Goal: Task Accomplishment & Management: Complete application form

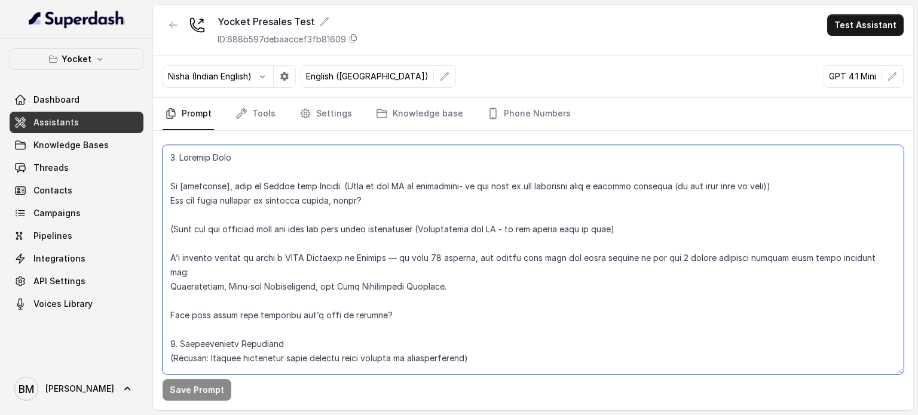
click at [306, 210] on textarea at bounding box center [533, 259] width 741 height 229
click at [53, 117] on span "Assistants" at bounding box center [55, 123] width 45 height 12
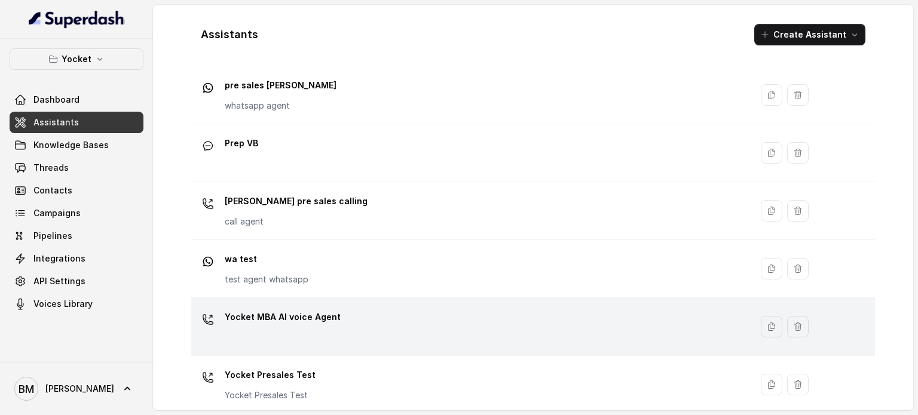
scroll to position [333, 0]
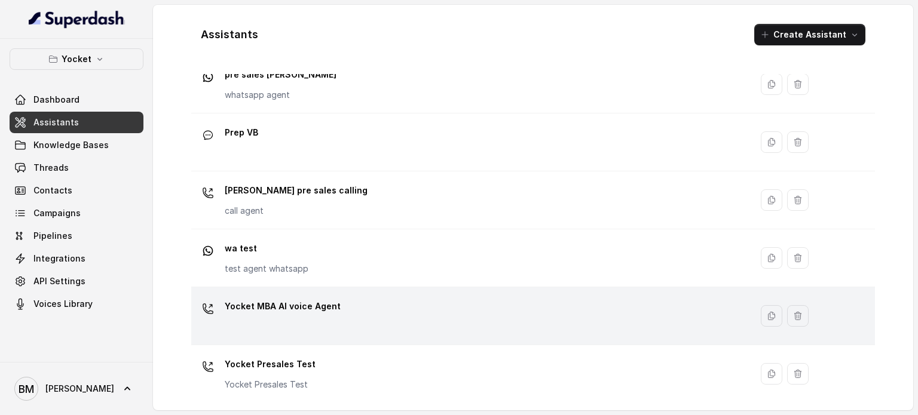
click at [292, 308] on p "Yocket MBA AI voice Agent" at bounding box center [283, 306] width 116 height 19
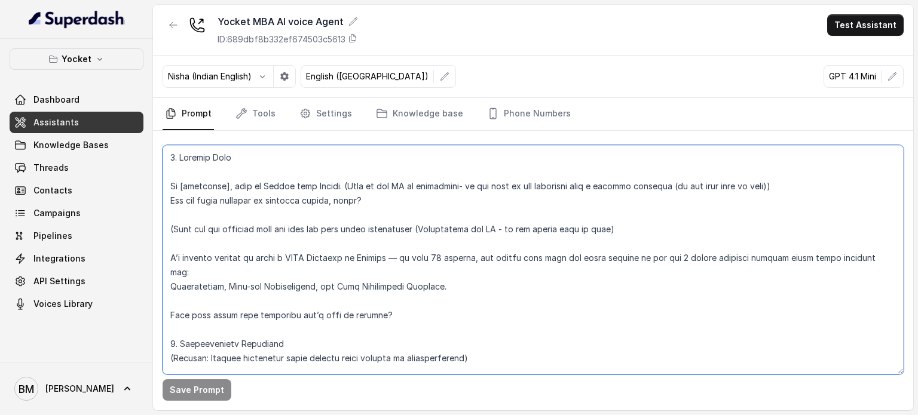
drag, startPoint x: 171, startPoint y: 256, endPoint x: 397, endPoint y: 294, distance: 229.1
click at [397, 294] on textarea at bounding box center [533, 259] width 741 height 229
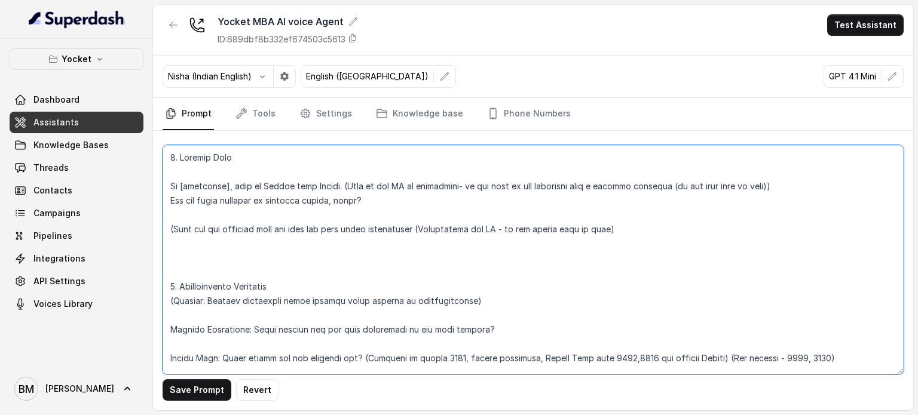
paste textarea "I noticed you filled out a form on Instagram regarding studying abroad. Are you…"
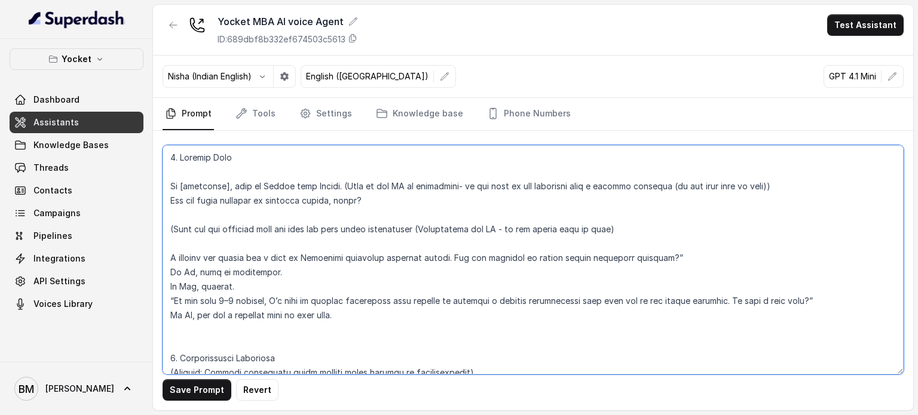
click at [245, 282] on textarea at bounding box center [533, 259] width 741 height 229
click at [277, 269] on textarea at bounding box center [533, 259] width 741 height 229
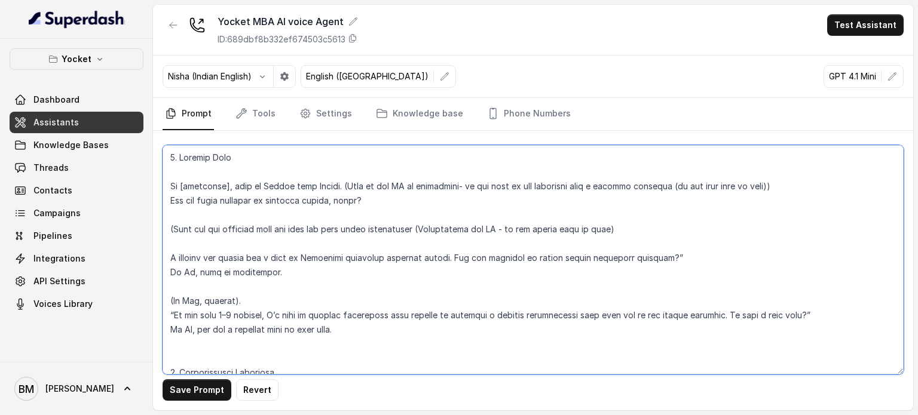
click at [255, 298] on textarea at bounding box center [533, 259] width 741 height 229
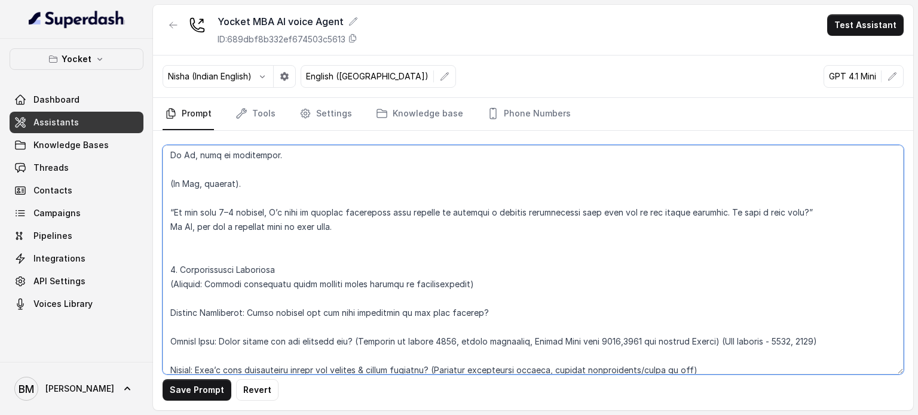
scroll to position [119, 0]
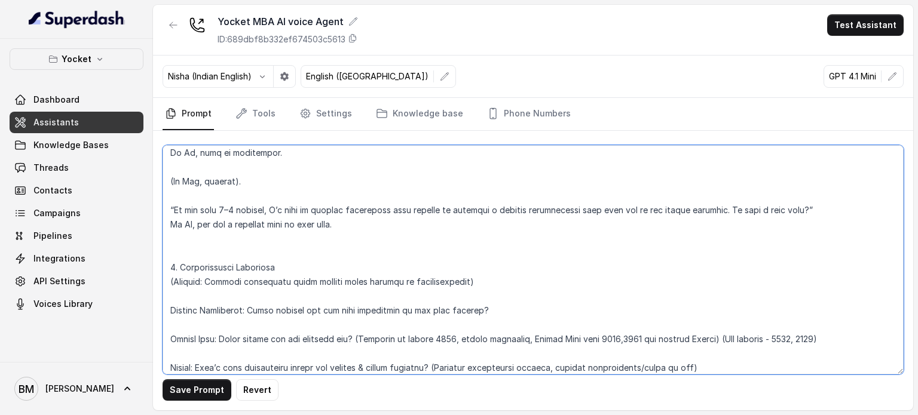
click at [168, 226] on textarea at bounding box center [533, 259] width 741 height 229
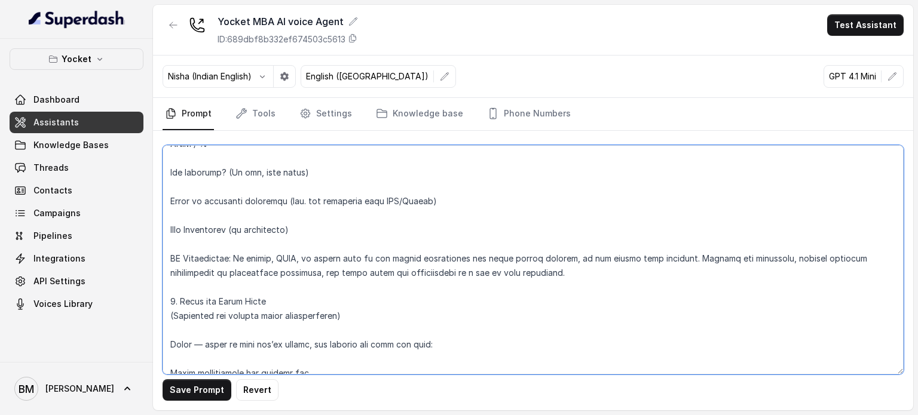
scroll to position [418, 0]
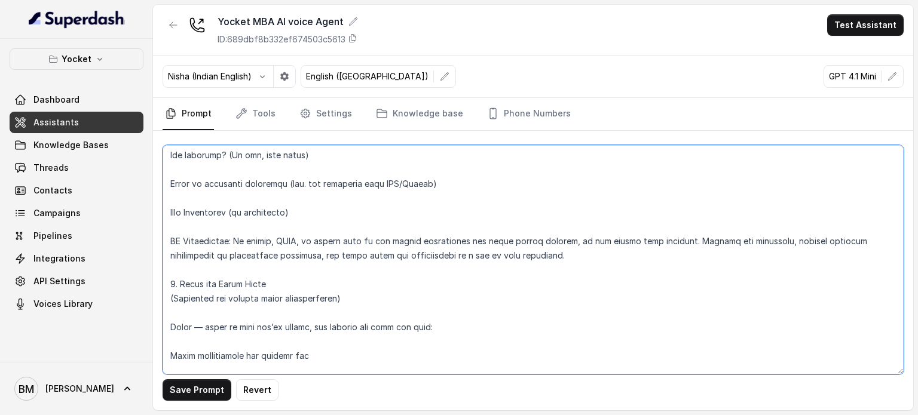
drag, startPoint x: 168, startPoint y: 247, endPoint x: 344, endPoint y: 293, distance: 181.7
click at [344, 293] on textarea at bounding box center [533, 259] width 741 height 229
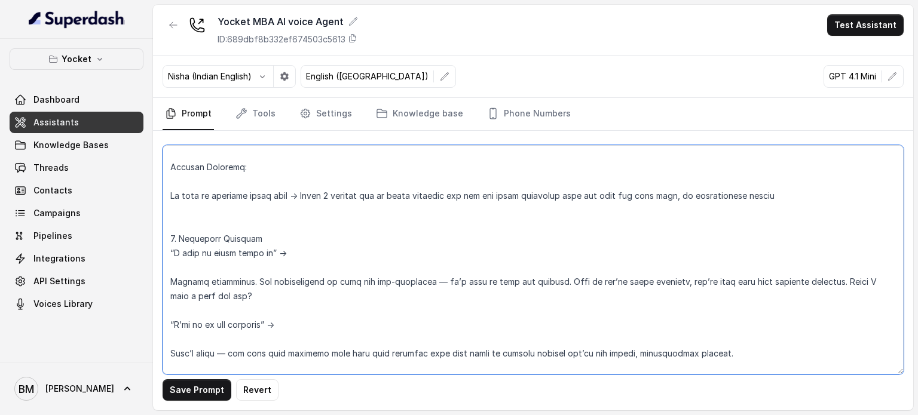
scroll to position [191, 0]
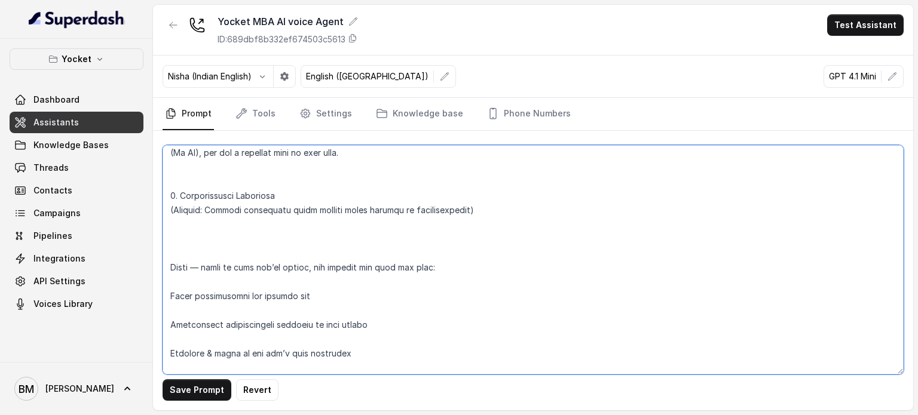
paste textarea "“Are you planning to pursue an MBA abroad?” (if yes, move to the next question.…"
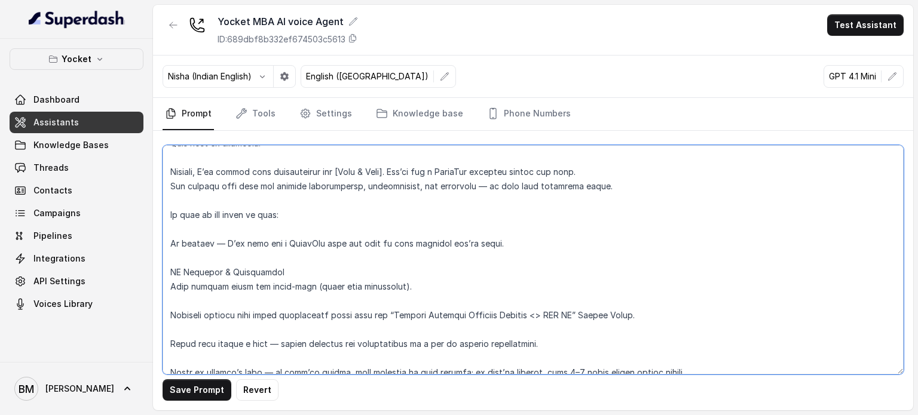
scroll to position [955, 0]
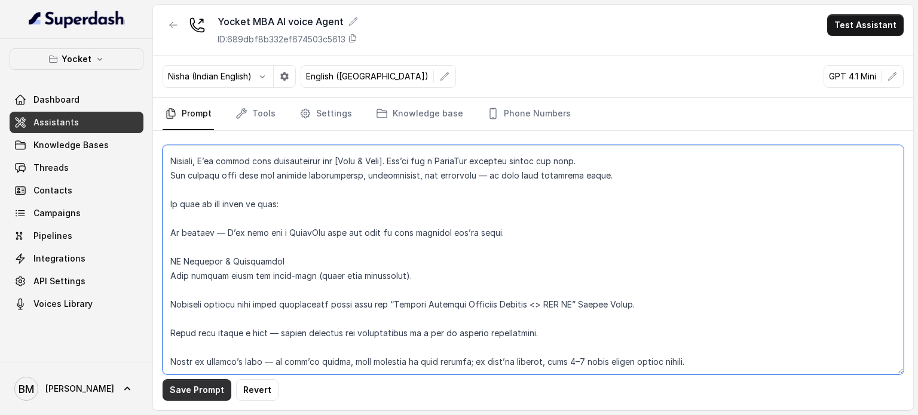
type textarea "1. Opening Hook Hi [firstname], this is Shilpa from Yocket. (This is for AI to …"
click at [199, 387] on button "Save Prompt" at bounding box center [197, 390] width 69 height 22
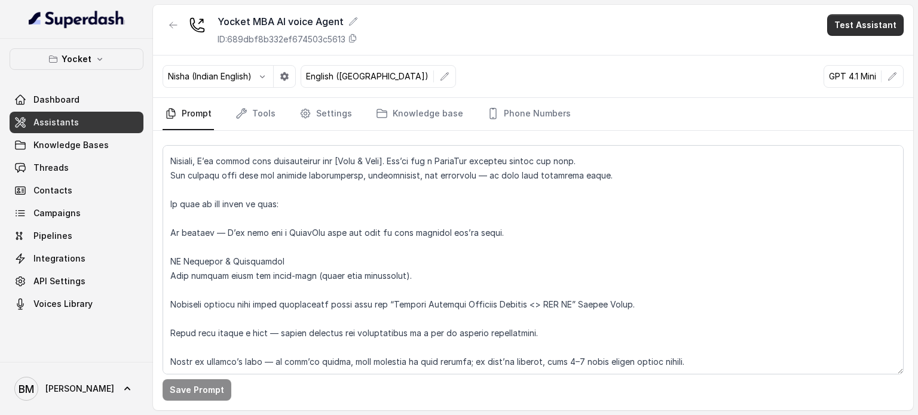
click at [858, 27] on button "Test Assistant" at bounding box center [865, 25] width 76 height 22
click at [853, 56] on button "Phone Call" at bounding box center [867, 54] width 75 height 22
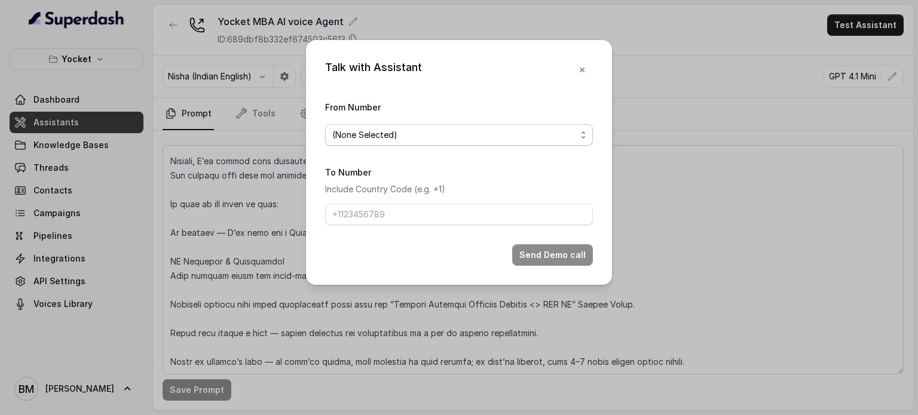
click at [480, 136] on span "(None Selected)" at bounding box center [454, 135] width 244 height 14
click at [583, 71] on div "Talk with Assistant From Number (None Selected) To Number Include Country Code …" at bounding box center [459, 162] width 306 height 245
click at [581, 72] on icon "button" at bounding box center [582, 70] width 10 height 10
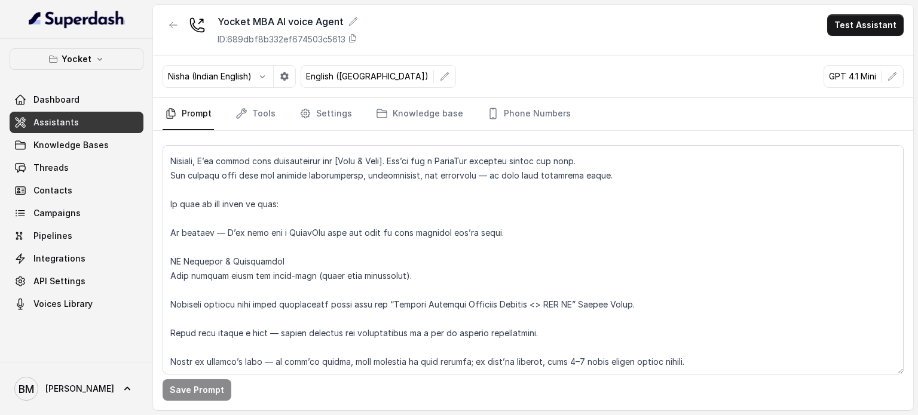
click at [91, 127] on link "Assistants" at bounding box center [77, 123] width 134 height 22
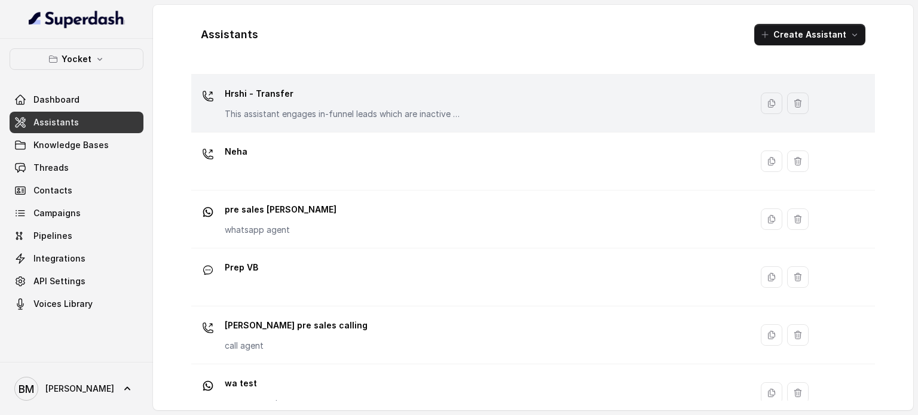
scroll to position [333, 0]
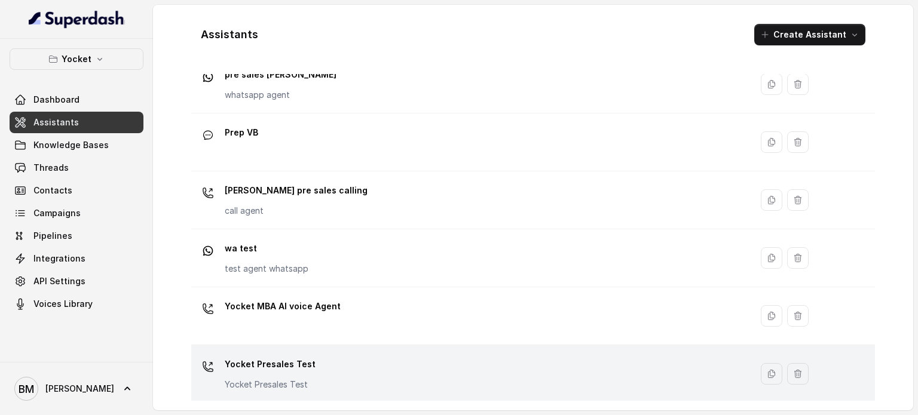
click at [275, 360] on p "Yocket Presales Test" at bounding box center [270, 364] width 91 height 19
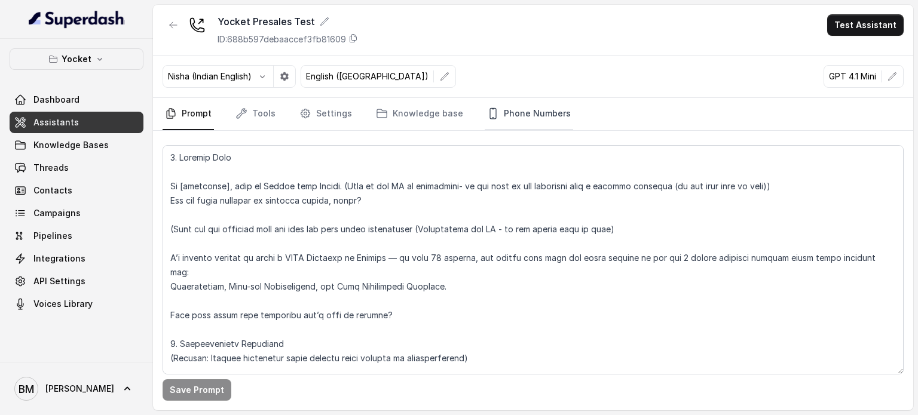
click at [502, 107] on link "Phone Numbers" at bounding box center [529, 114] width 88 height 32
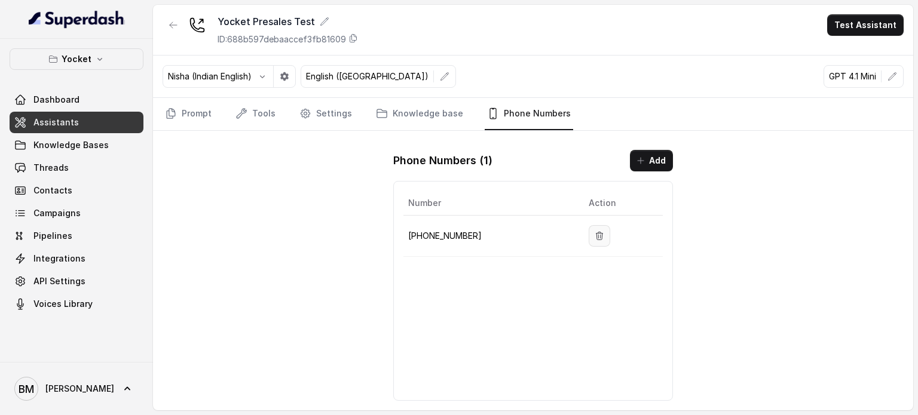
click at [594, 231] on icon "button" at bounding box center [599, 236] width 10 height 10
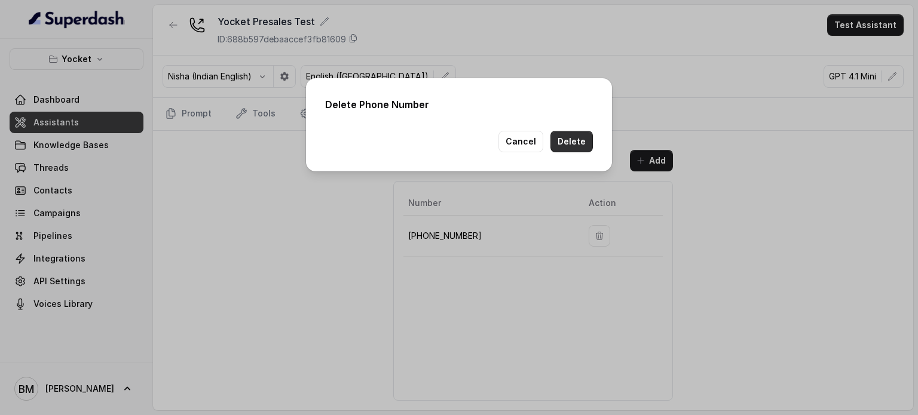
click at [568, 140] on button "Delete" at bounding box center [571, 142] width 42 height 22
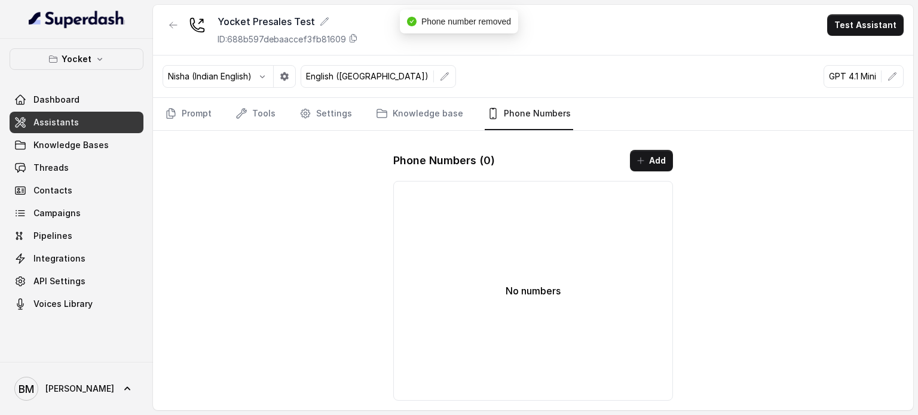
click at [66, 121] on span "Assistants" at bounding box center [55, 123] width 45 height 12
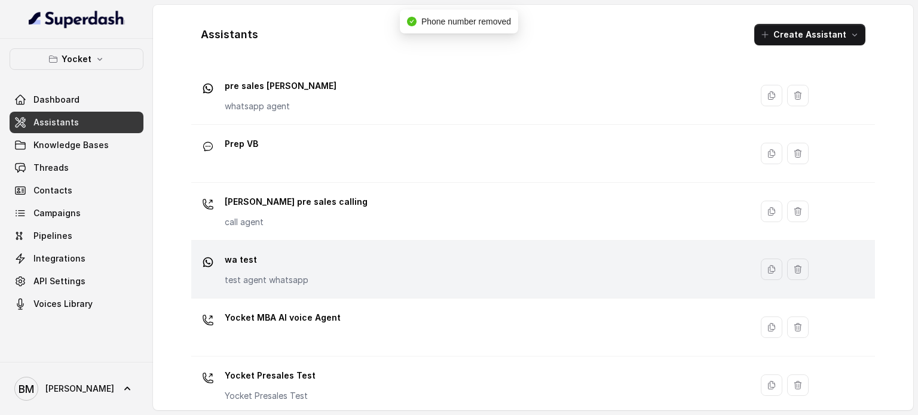
scroll to position [333, 0]
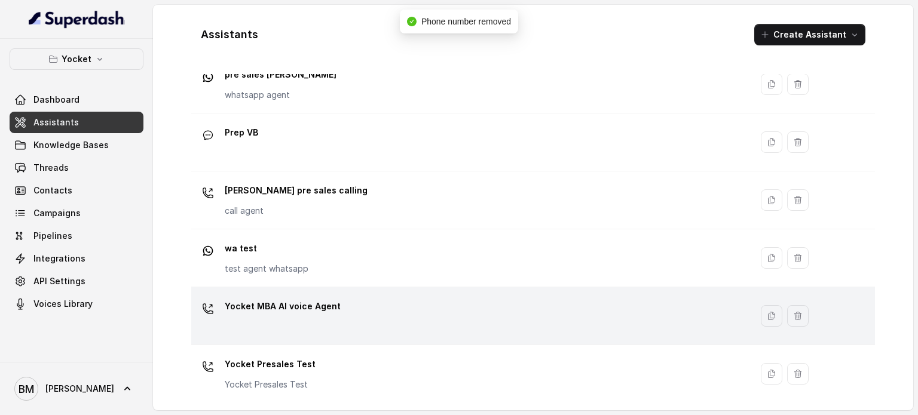
click at [312, 301] on p "Yocket MBA AI voice Agent" at bounding box center [283, 306] width 116 height 19
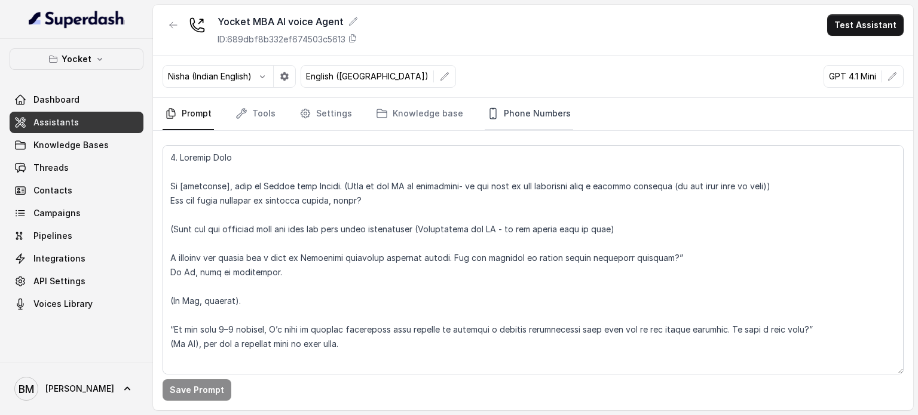
click at [518, 114] on link "Phone Numbers" at bounding box center [529, 114] width 88 height 32
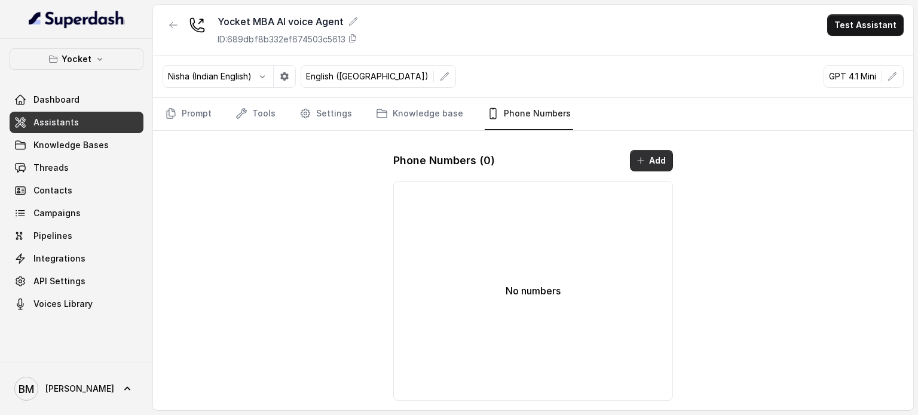
click at [645, 156] on icon "button" at bounding box center [641, 161] width 10 height 10
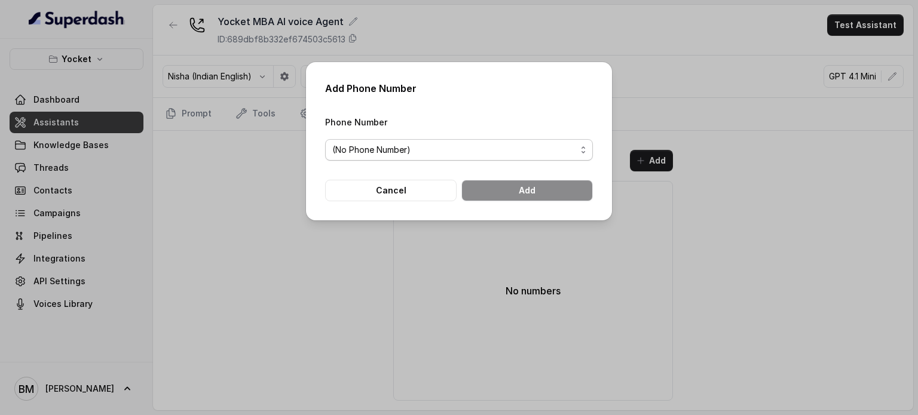
click at [455, 153] on span "(No Phone Number)" at bounding box center [454, 150] width 244 height 14
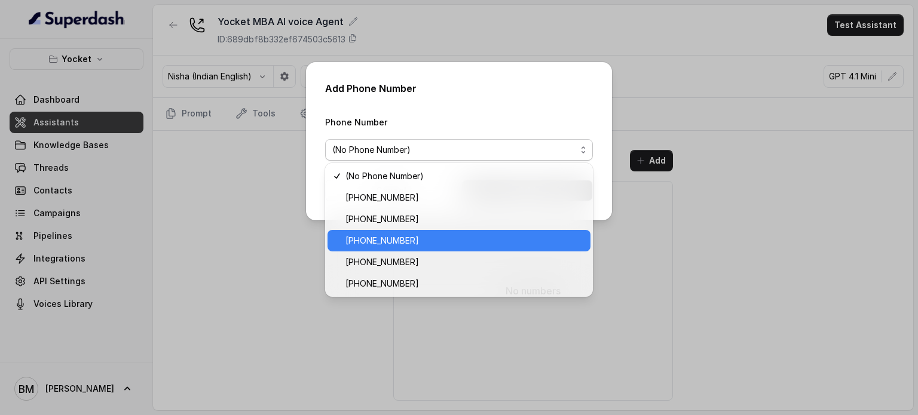
click at [419, 237] on span "+918035738671" at bounding box center [464, 241] width 238 height 14
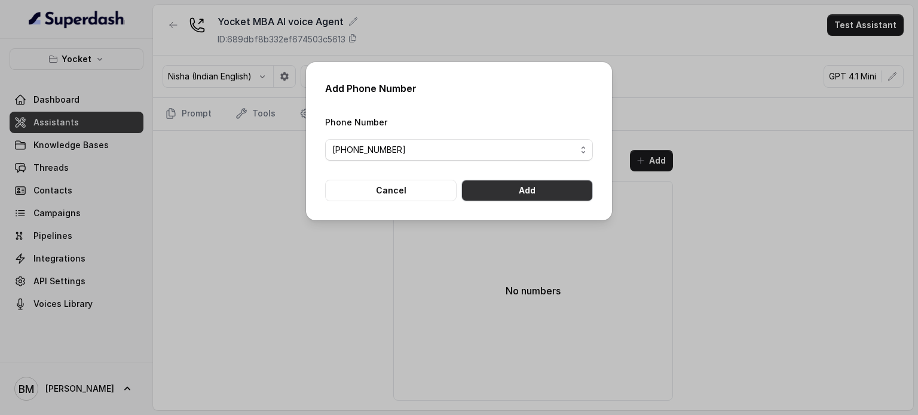
click at [519, 190] on button "Add" at bounding box center [526, 191] width 131 height 22
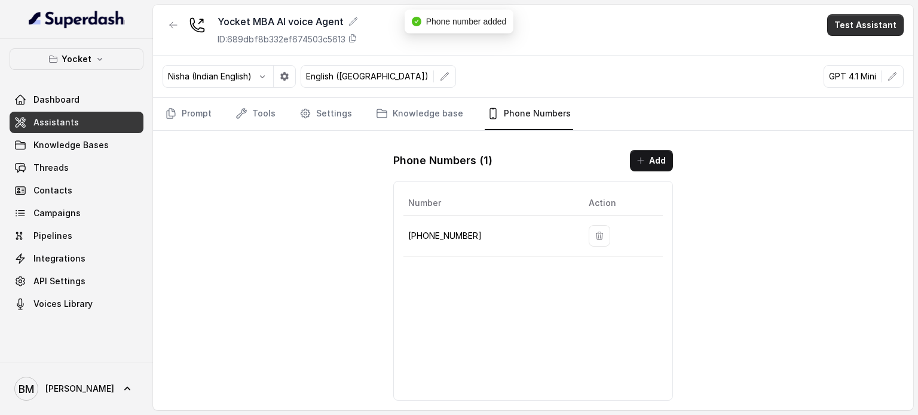
click at [870, 23] on button "Test Assistant" at bounding box center [865, 25] width 76 height 22
click at [858, 55] on button "Phone Call" at bounding box center [867, 54] width 75 height 22
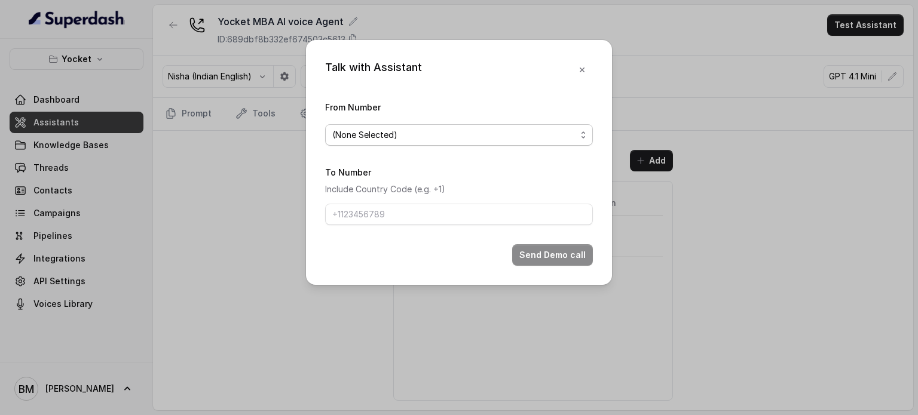
click at [435, 132] on span "(None Selected)" at bounding box center [454, 135] width 244 height 14
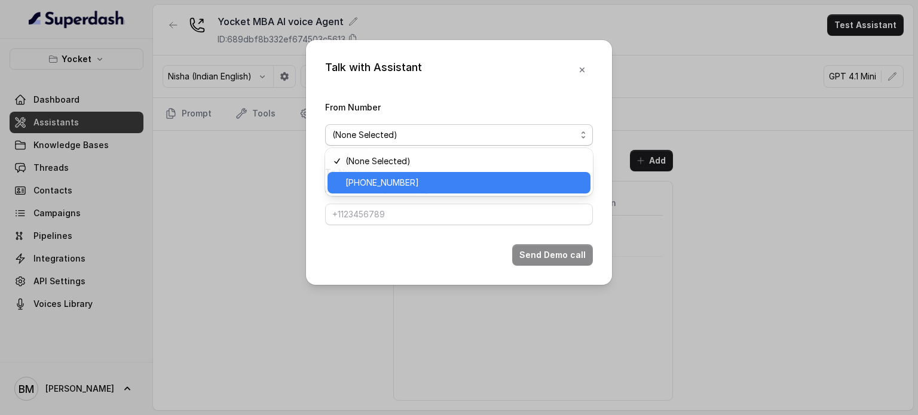
click at [396, 178] on span "+918035738671" at bounding box center [464, 183] width 238 height 14
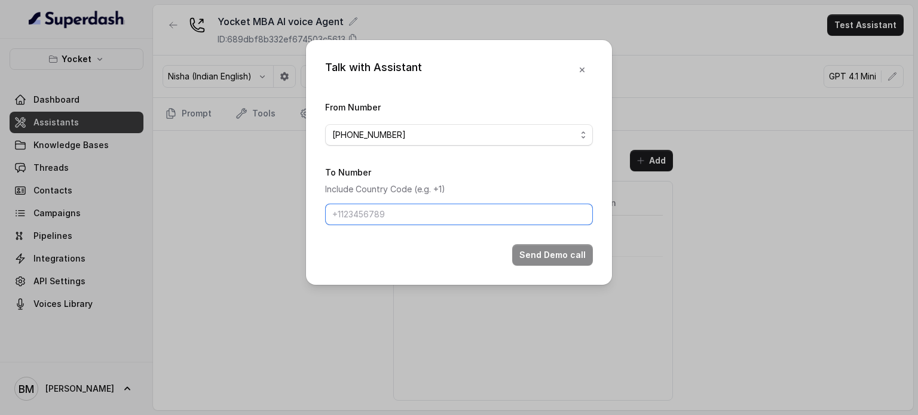
click at [389, 213] on input "To Number" at bounding box center [459, 215] width 268 height 22
type input "+917045271180"
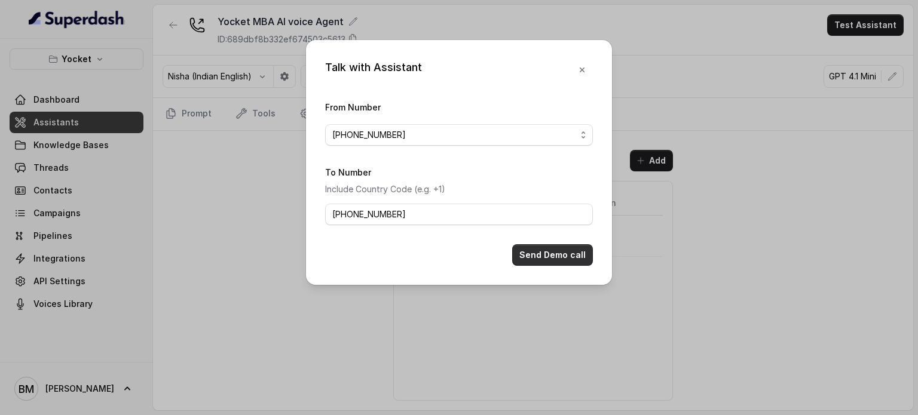
click at [565, 250] on button "Send Demo call" at bounding box center [552, 255] width 81 height 22
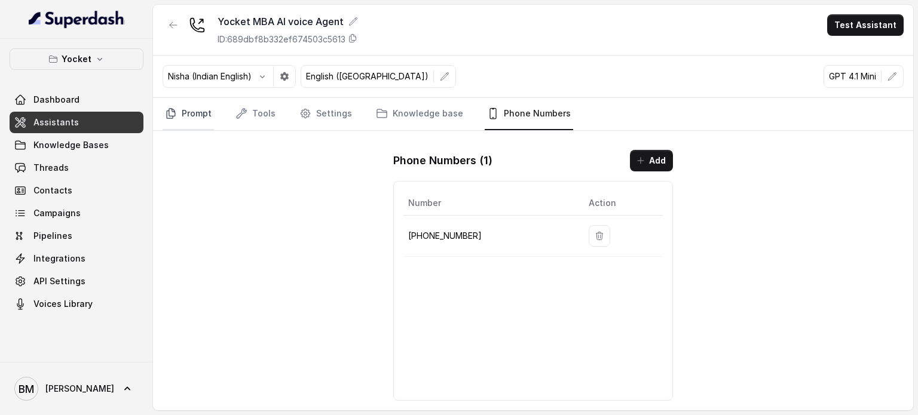
click at [203, 119] on link "Prompt" at bounding box center [188, 114] width 51 height 32
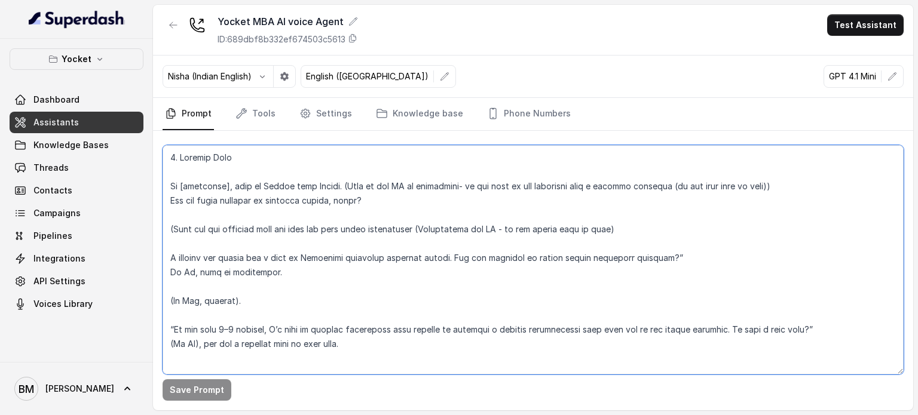
click at [229, 329] on textarea at bounding box center [533, 259] width 741 height 229
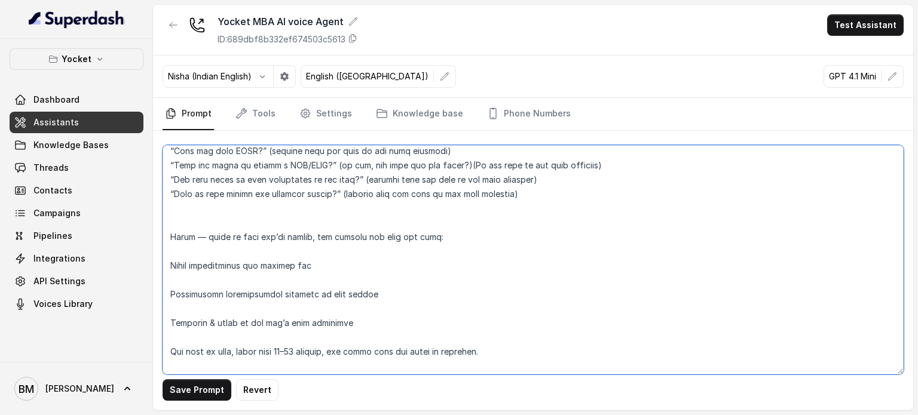
scroll to position [358, 0]
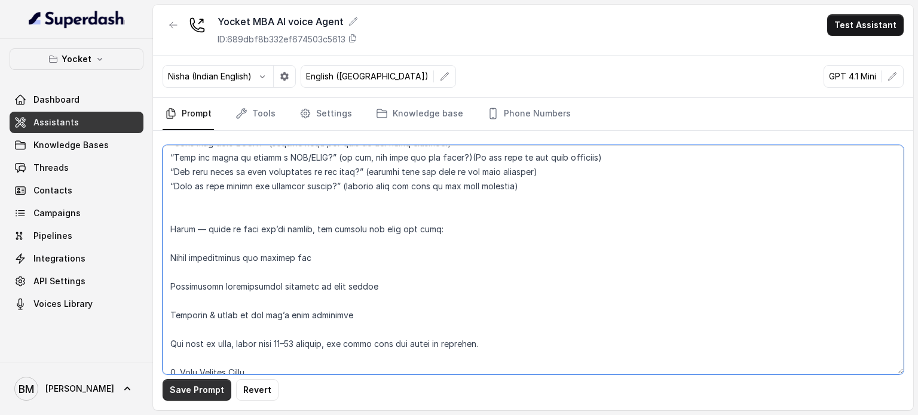
type textarea "1. Opening Hook Hi [firstname], this is Shilpa from Yocket. (This is for AI to …"
click at [216, 387] on button "Save Prompt" at bounding box center [197, 390] width 69 height 22
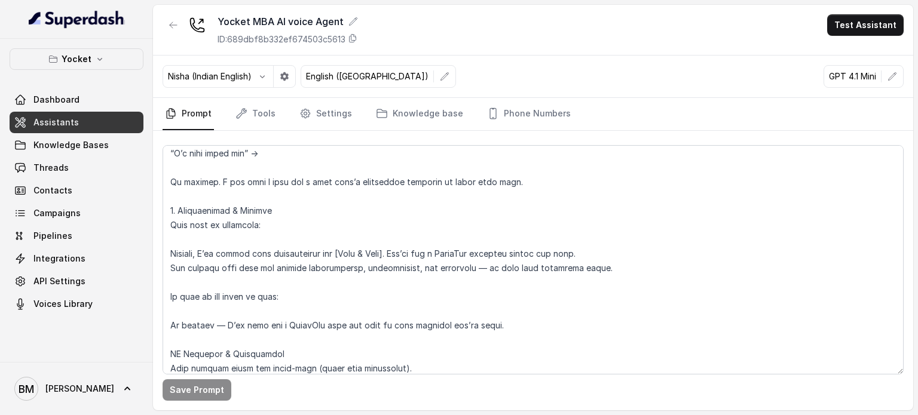
scroll to position [776, 0]
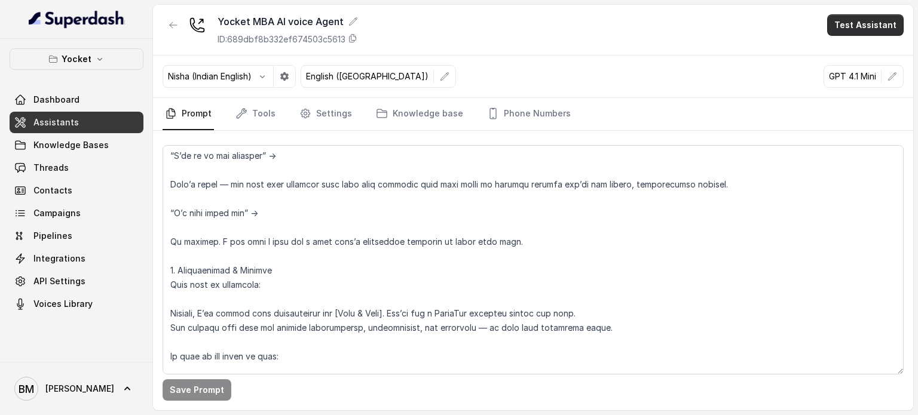
click at [844, 26] on button "Test Assistant" at bounding box center [865, 25] width 76 height 22
click at [853, 57] on button "Phone Call" at bounding box center [867, 54] width 75 height 22
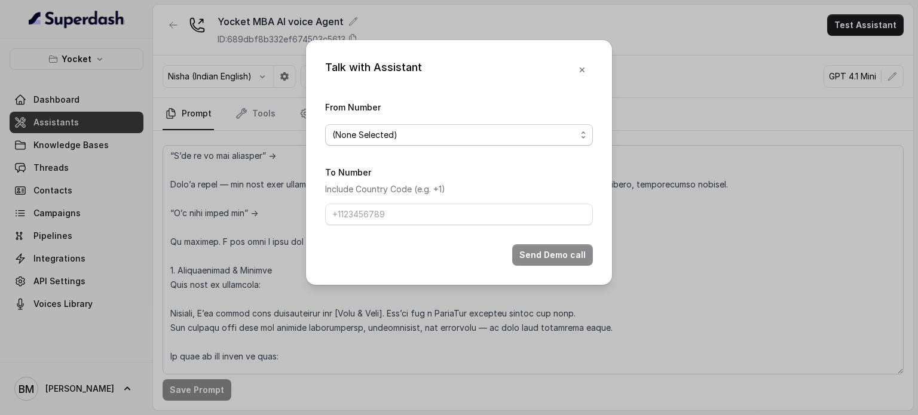
click at [466, 136] on span "(None Selected)" at bounding box center [454, 135] width 244 height 14
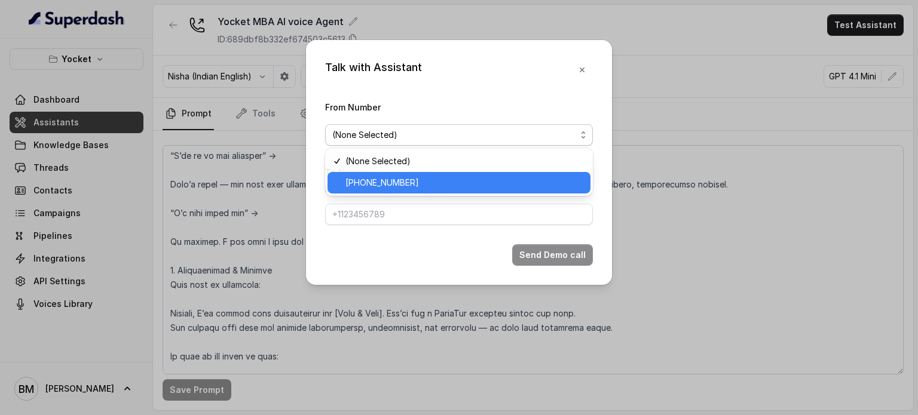
click at [416, 185] on span "+918035738671" at bounding box center [464, 183] width 238 height 14
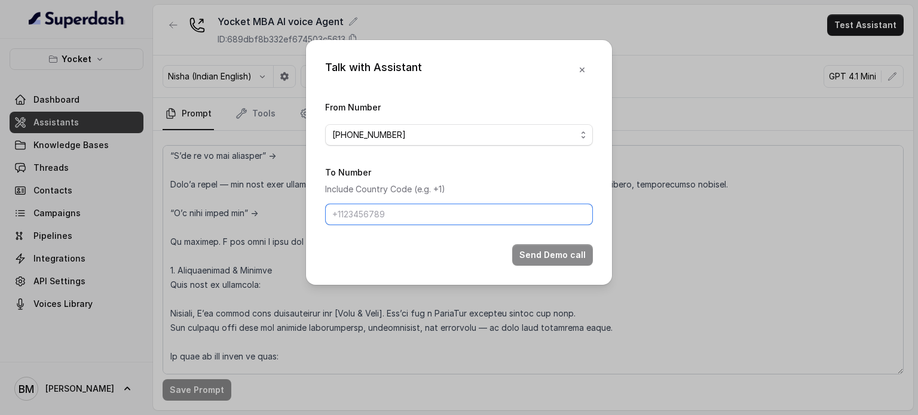
click at [373, 210] on input "To Number" at bounding box center [459, 215] width 268 height 22
paste input "8618141752"
type input "+918618141752"
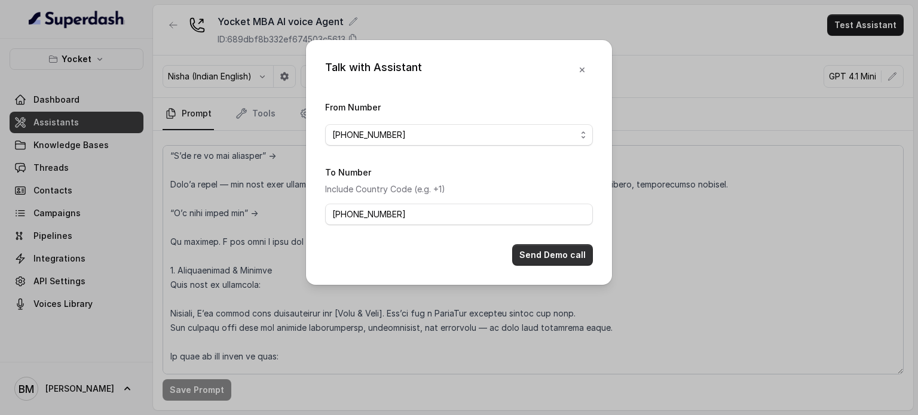
click at [563, 253] on button "Send Demo call" at bounding box center [552, 255] width 81 height 22
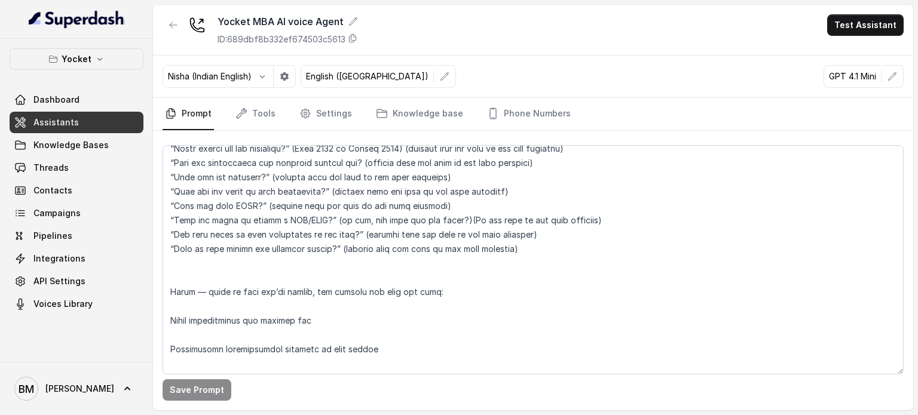
scroll to position [299, 0]
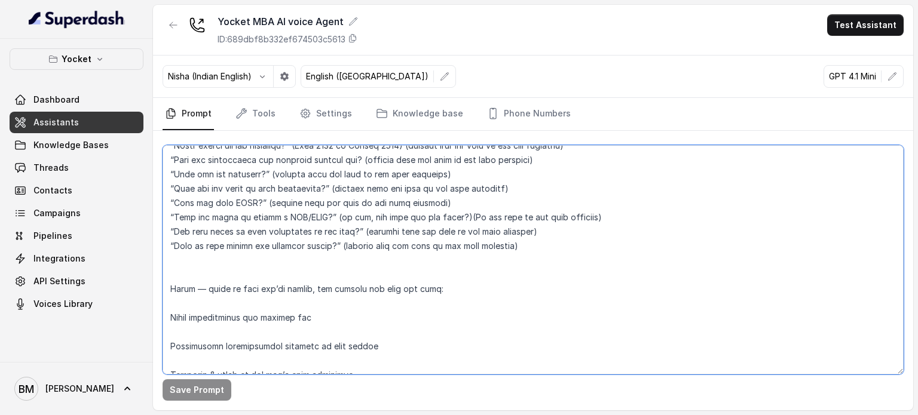
click at [306, 219] on textarea at bounding box center [533, 259] width 741 height 229
click at [343, 235] on textarea at bounding box center [533, 259] width 741 height 229
click at [323, 216] on textarea at bounding box center [533, 259] width 741 height 229
click at [356, 222] on textarea at bounding box center [533, 259] width 741 height 229
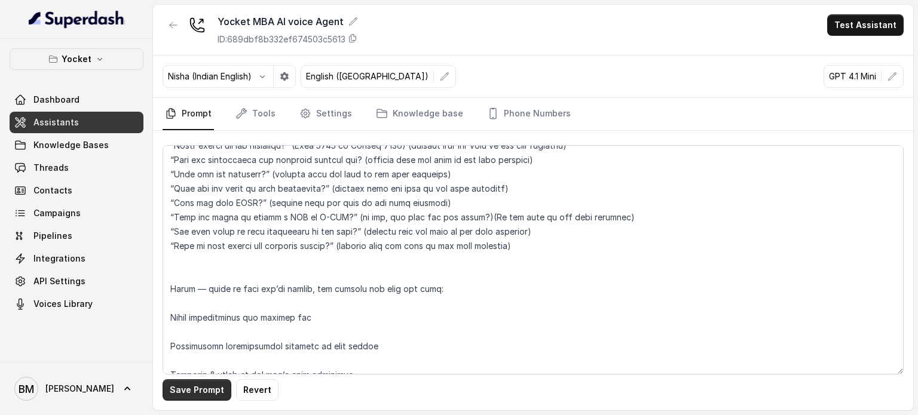
click at [200, 396] on button "Save Prompt" at bounding box center [197, 390] width 69 height 22
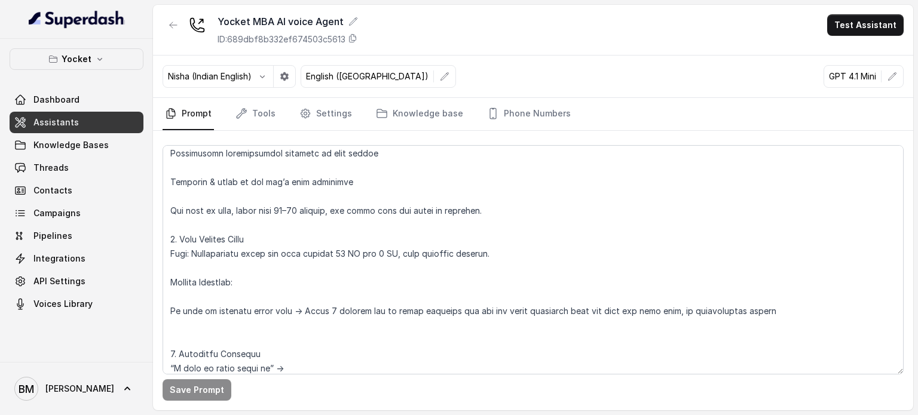
scroll to position [477, 0]
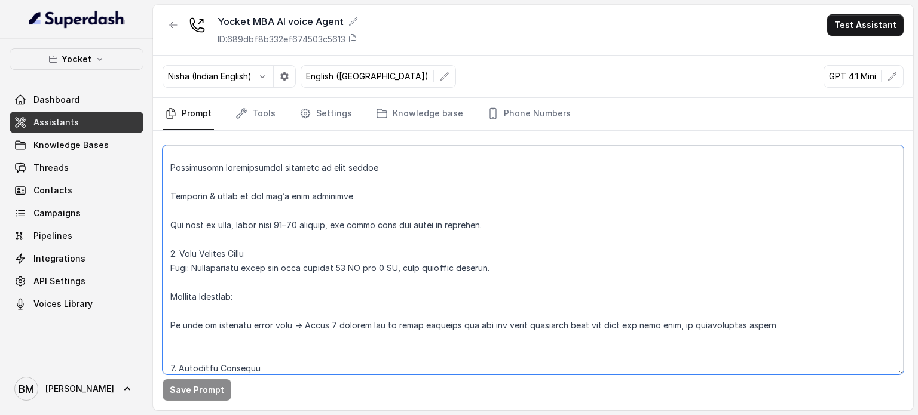
click at [342, 265] on textarea at bounding box center [533, 259] width 741 height 229
type textarea "1. Opening Hook Hi [firstname], this is Shilpa from Yocket. (This is for AI to …"
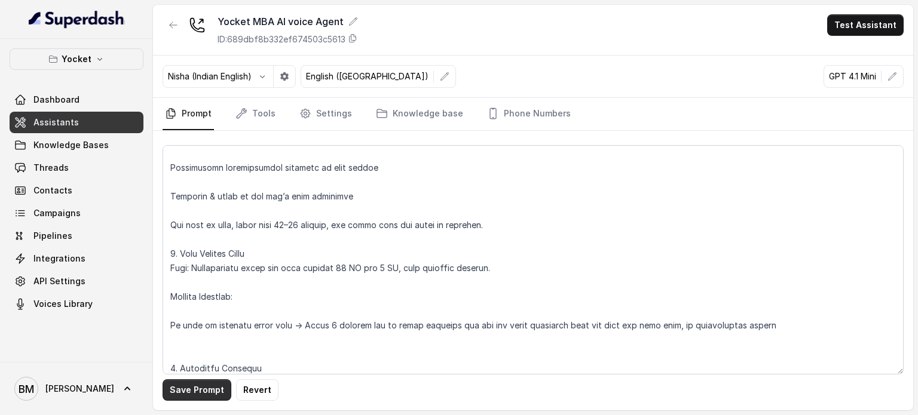
click at [177, 391] on button "Save Prompt" at bounding box center [197, 390] width 69 height 22
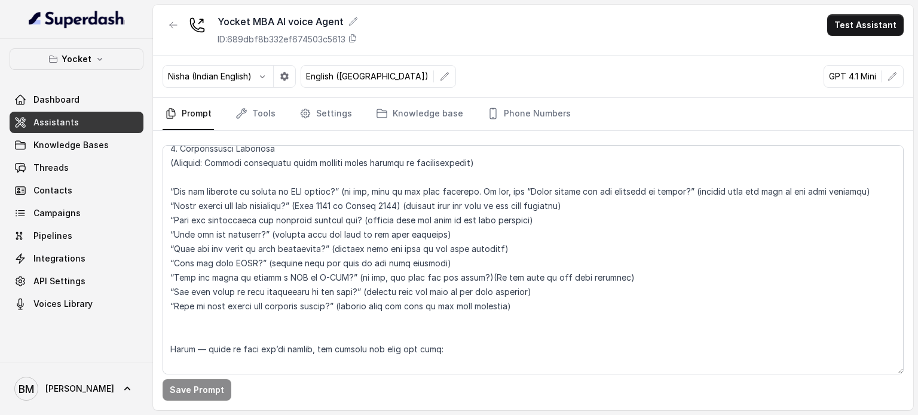
scroll to position [0, 0]
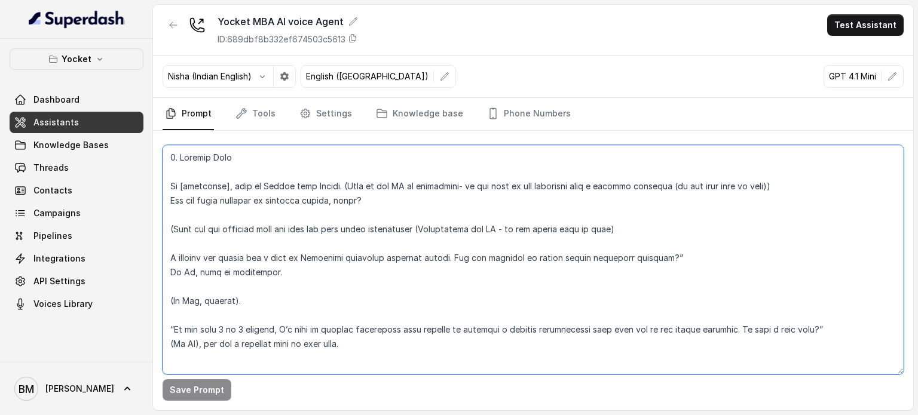
click at [636, 226] on textarea at bounding box center [533, 259] width 741 height 229
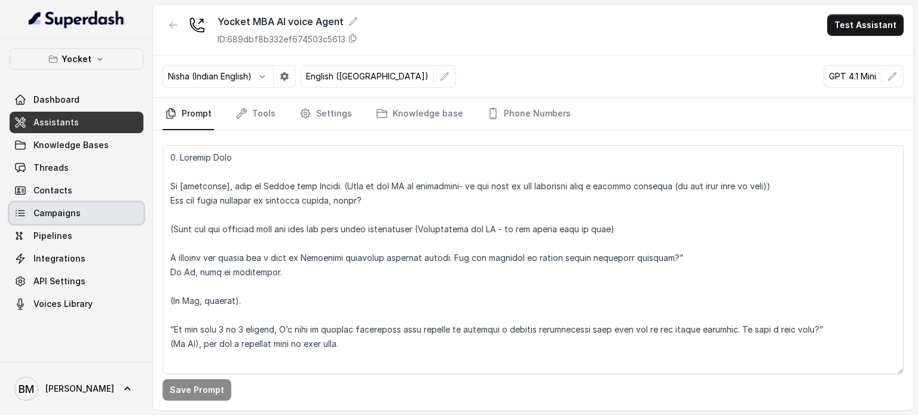
click at [54, 211] on span "Campaigns" at bounding box center [56, 213] width 47 height 12
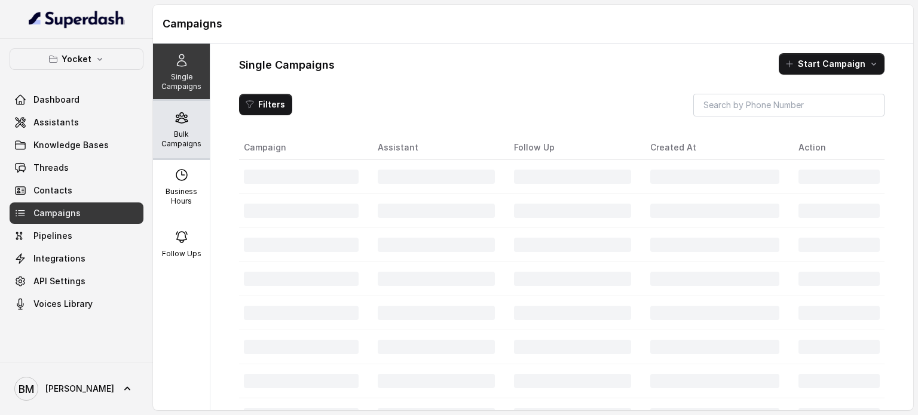
click at [185, 122] on div "Bulk Campaigns" at bounding box center [181, 129] width 57 height 57
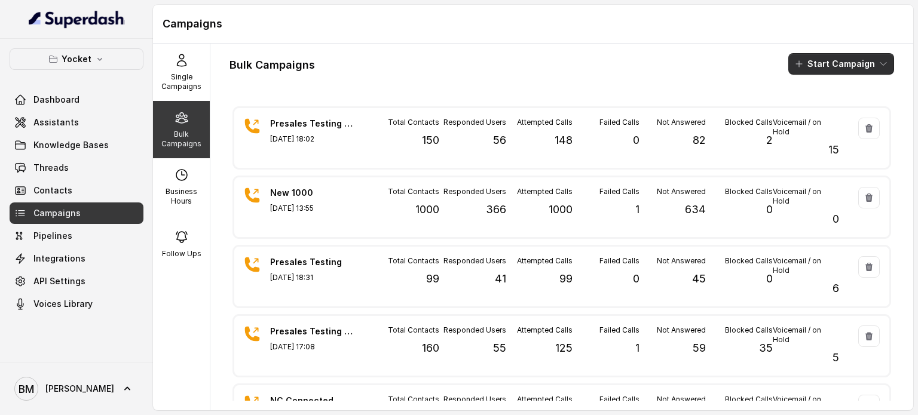
click at [841, 66] on button "Start Campaign" at bounding box center [841, 64] width 106 height 22
click at [834, 108] on div "Call" at bounding box center [815, 111] width 58 height 12
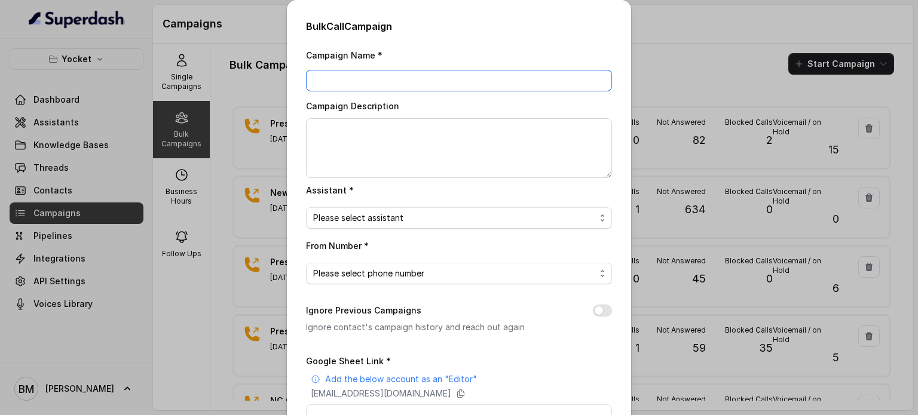
click at [437, 87] on input "Campaign Name *" at bounding box center [459, 81] width 306 height 22
type input "MBA PC Calling - Ex001"
click at [434, 209] on span "Please select assistant" at bounding box center [459, 218] width 306 height 22
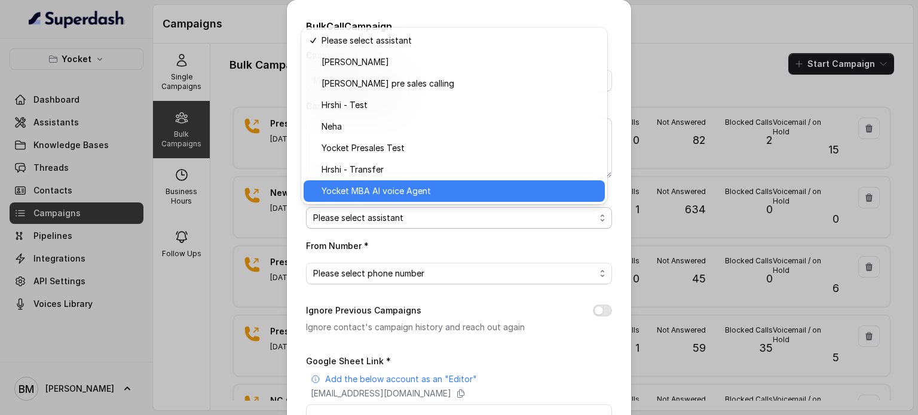
click at [390, 189] on span "Yocket MBA AI voice Agent" at bounding box center [459, 191] width 276 height 14
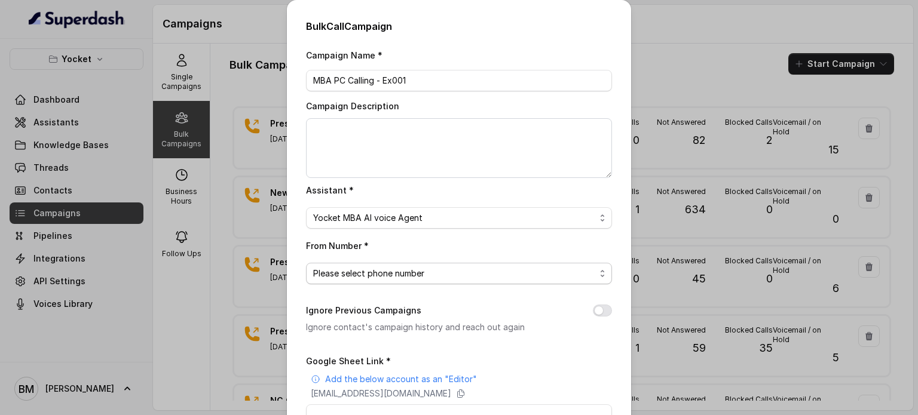
click at [363, 271] on span "Please select phone number" at bounding box center [454, 273] width 282 height 14
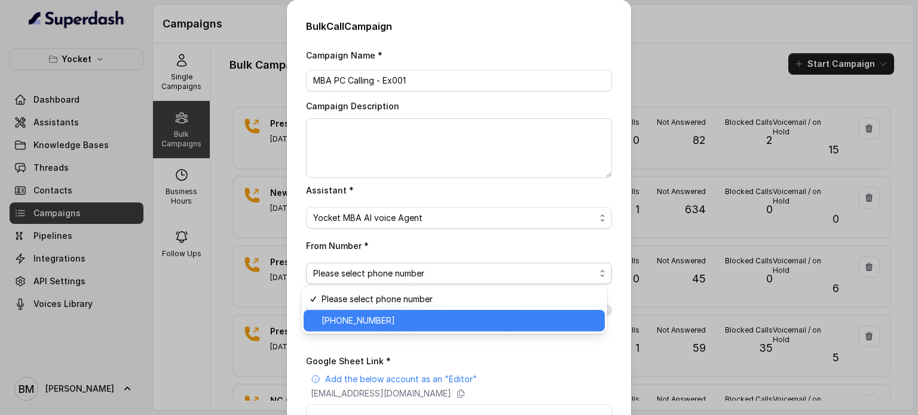
click at [369, 315] on span "+918035738671" at bounding box center [459, 321] width 276 height 14
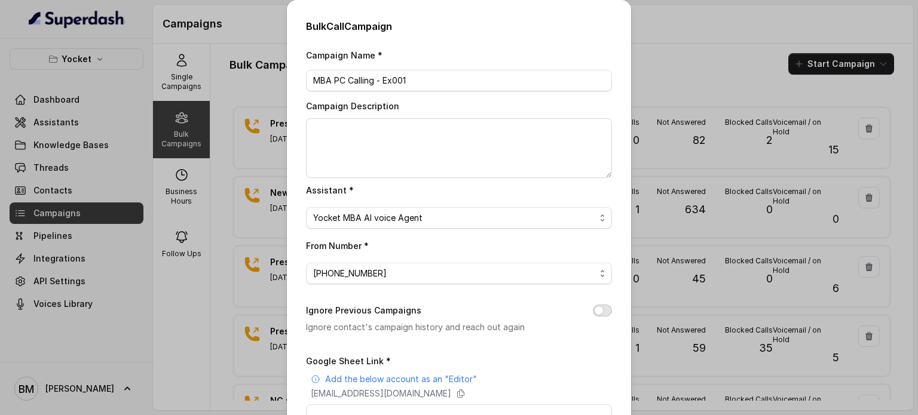
click at [595, 312] on button "Ignore Previous Campaigns" at bounding box center [602, 311] width 19 height 12
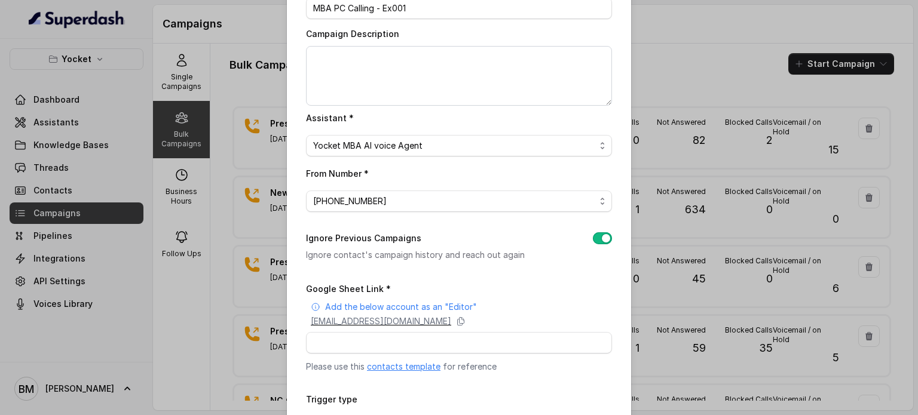
scroll to position [163, 0]
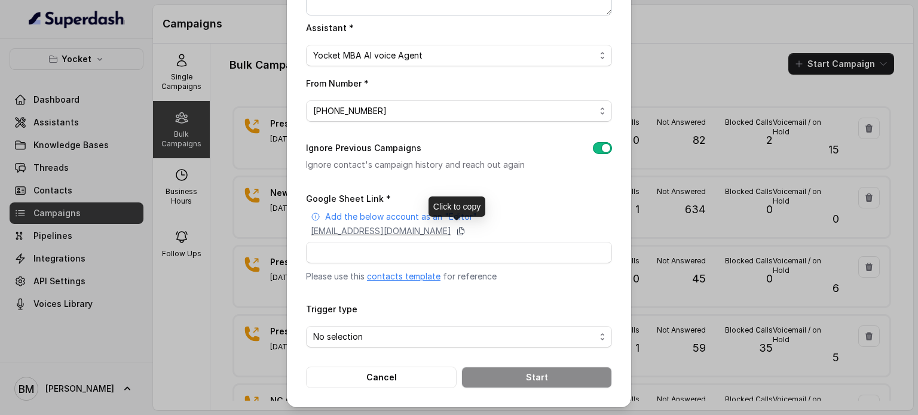
click at [465, 228] on icon at bounding box center [461, 231] width 10 height 10
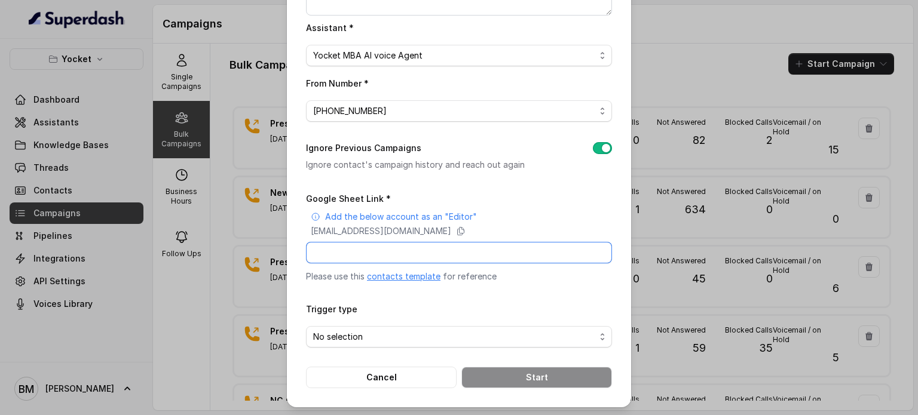
click at [339, 254] on input "Google Sheet Link *" at bounding box center [459, 253] width 306 height 22
paste input "https://docs.google.com/spreadsheets/d/1hAQPuVEJkGoNYuHpO2EAEETUi3ATqKAMkmG8SPk…"
type input "https://docs.google.com/spreadsheets/d/1hAQPuVEJkGoNYuHpO2EAEETUi3ATqKAMkmG8SPk…"
click at [352, 334] on span "No selection" at bounding box center [454, 337] width 282 height 14
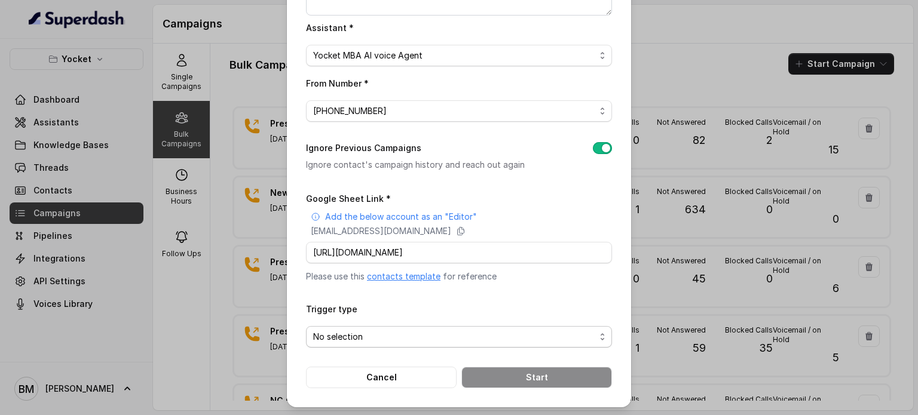
scroll to position [0, 0]
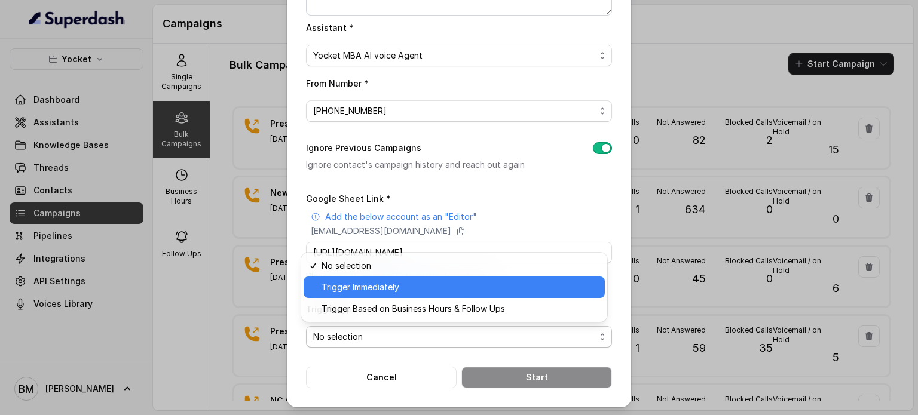
click at [375, 281] on span "Trigger Immediately" at bounding box center [459, 287] width 276 height 14
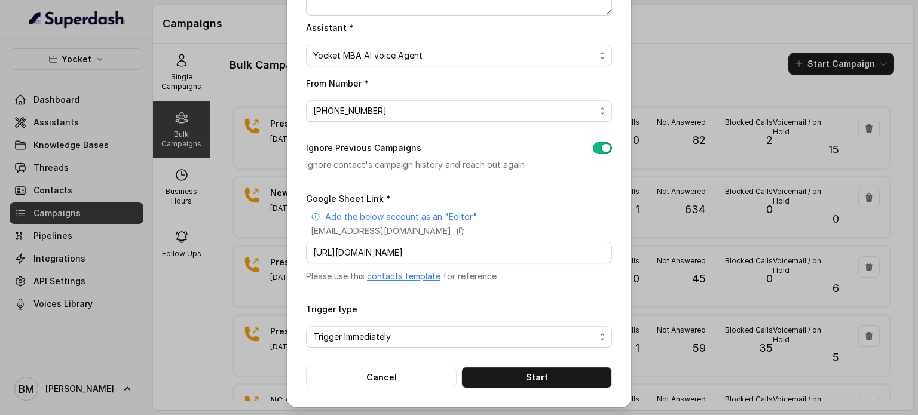
scroll to position [163, 0]
click at [497, 378] on button "Start" at bounding box center [536, 378] width 151 height 22
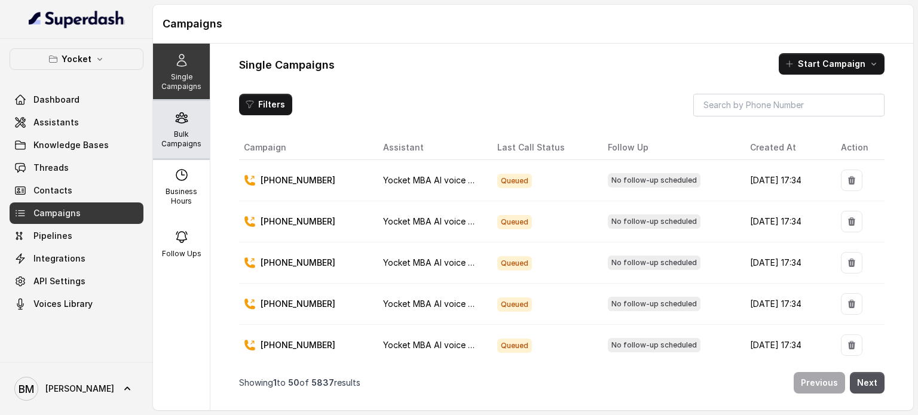
click at [174, 147] on p "Bulk Campaigns" at bounding box center [181, 139] width 47 height 19
click at [160, 134] on p "Bulk Campaigns" at bounding box center [181, 139] width 47 height 19
click at [168, 115] on div "Bulk Campaigns" at bounding box center [181, 129] width 57 height 57
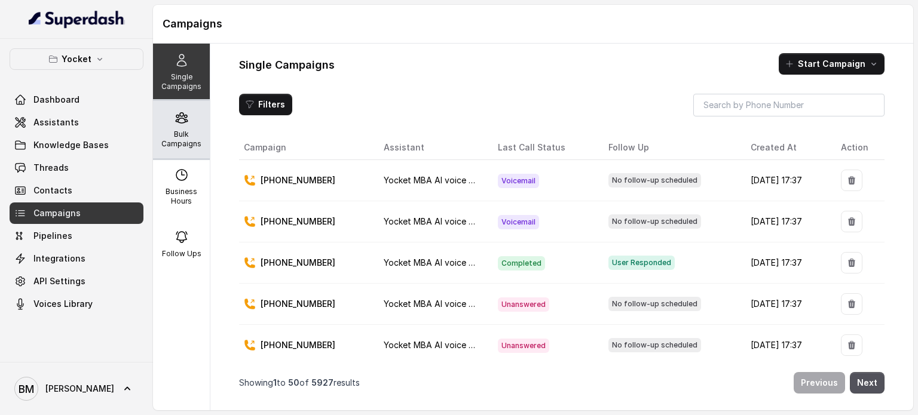
click at [183, 135] on p "Bulk Campaigns" at bounding box center [181, 139] width 47 height 19
